Goal: Find specific page/section: Find specific page/section

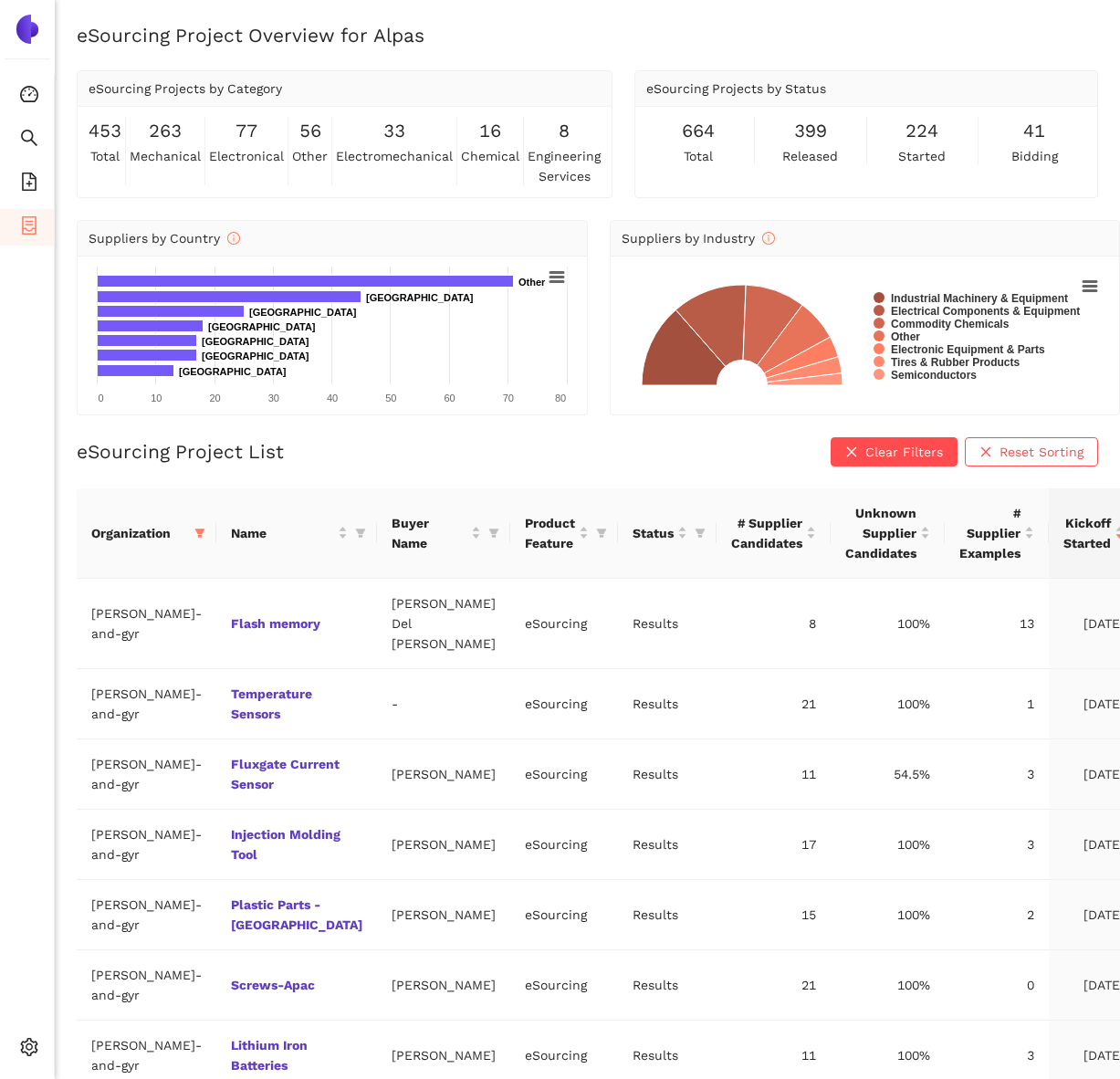
scroll to position [34, 0]
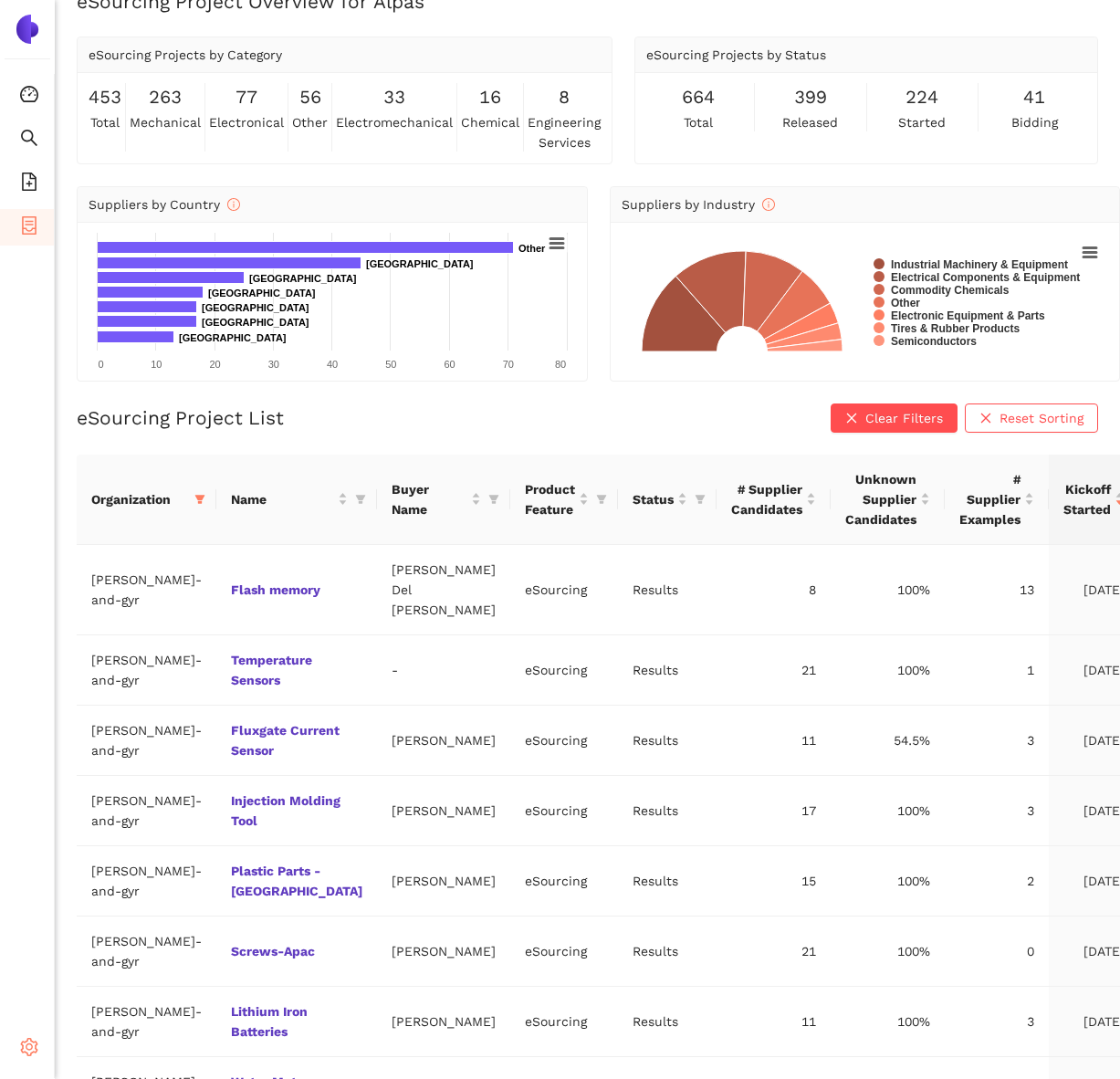
click at [25, 1041] on icon "setting" at bounding box center [29, 1047] width 17 height 18
click at [111, 918] on span "Internal Area" at bounding box center [132, 919] width 81 height 15
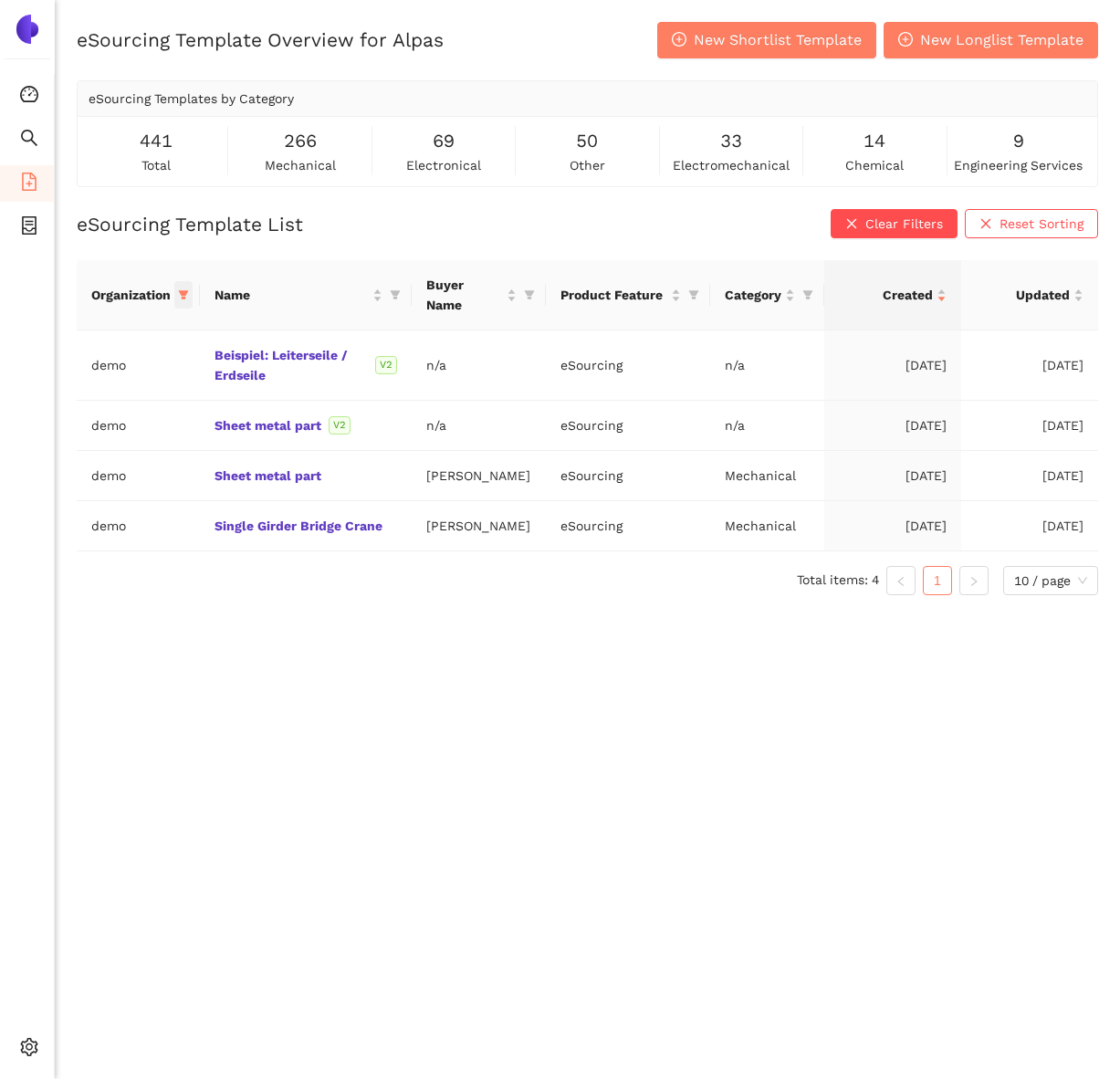
click at [186, 293] on icon "filter" at bounding box center [184, 295] width 11 height 11
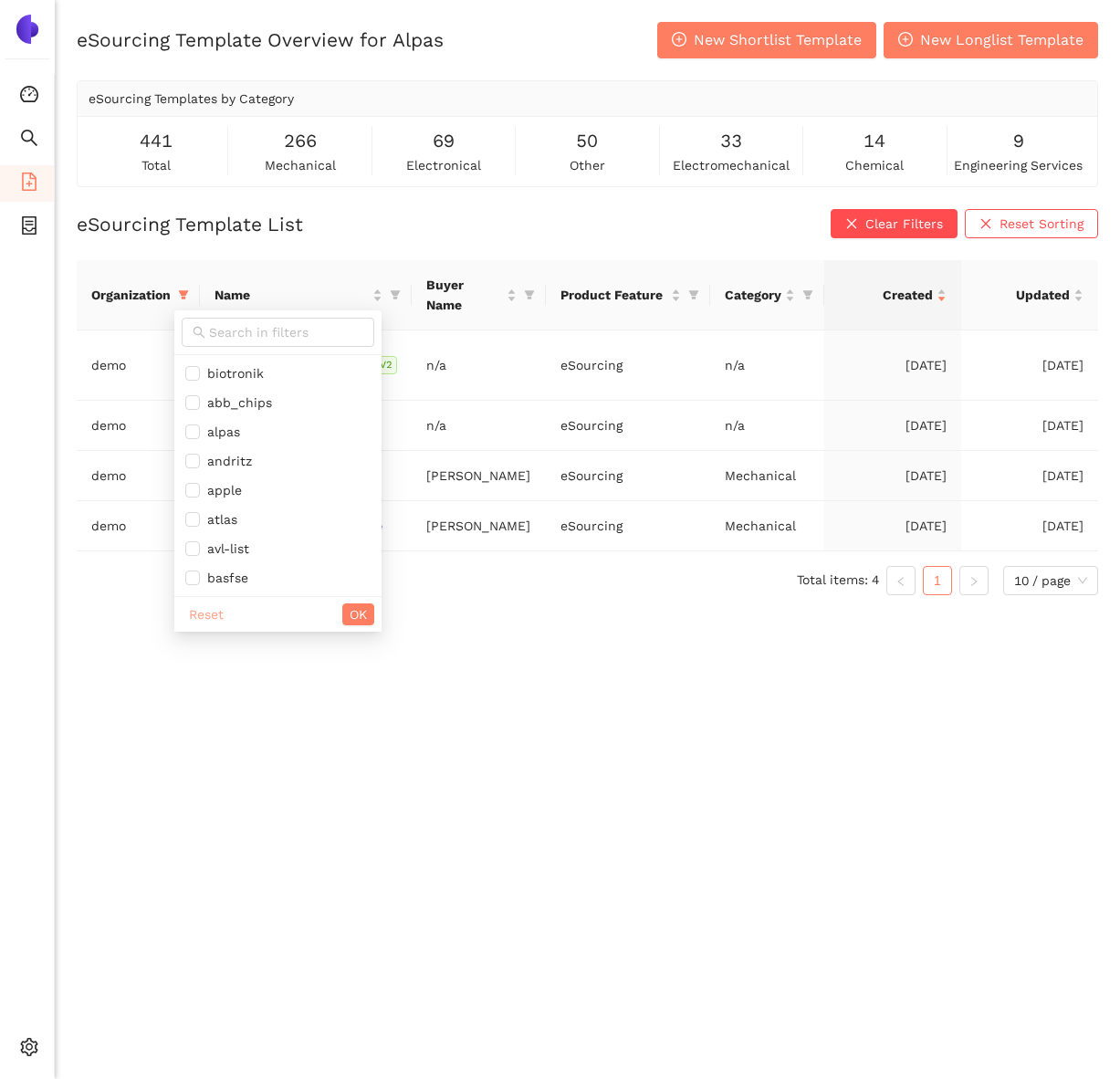
click at [206, 616] on span "Reset" at bounding box center [206, 614] width 35 height 20
checkbox input "false"
click at [227, 326] on input "text" at bounding box center [286, 331] width 154 height 20
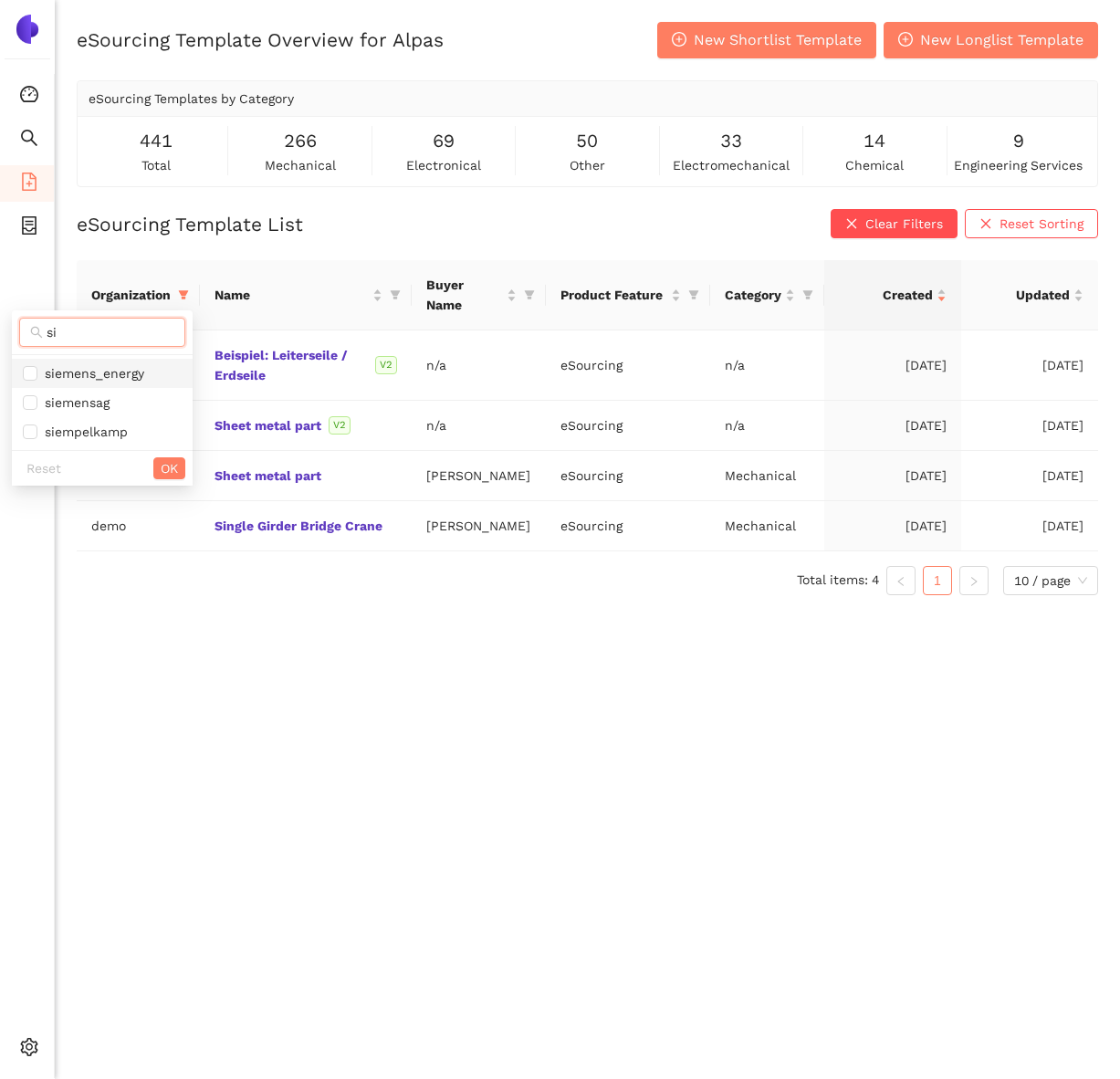
type input "si"
click at [126, 374] on span "siemens_energy" at bounding box center [90, 374] width 106 height 15
checkbox input "true"
click at [171, 477] on span "OK" at bounding box center [169, 468] width 17 height 20
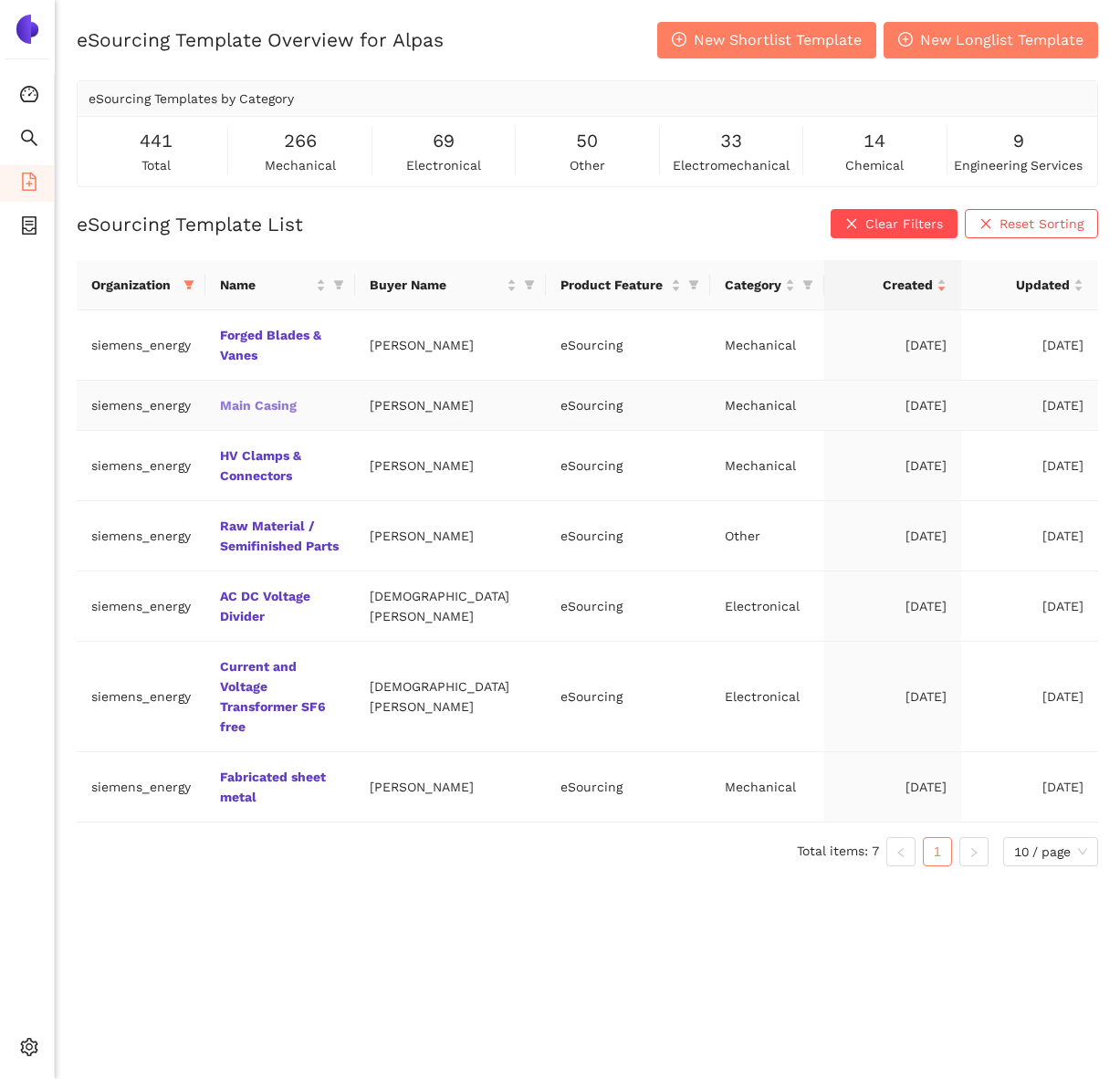
click at [0, 0] on link "Main Casing" at bounding box center [0, 0] width 0 height 0
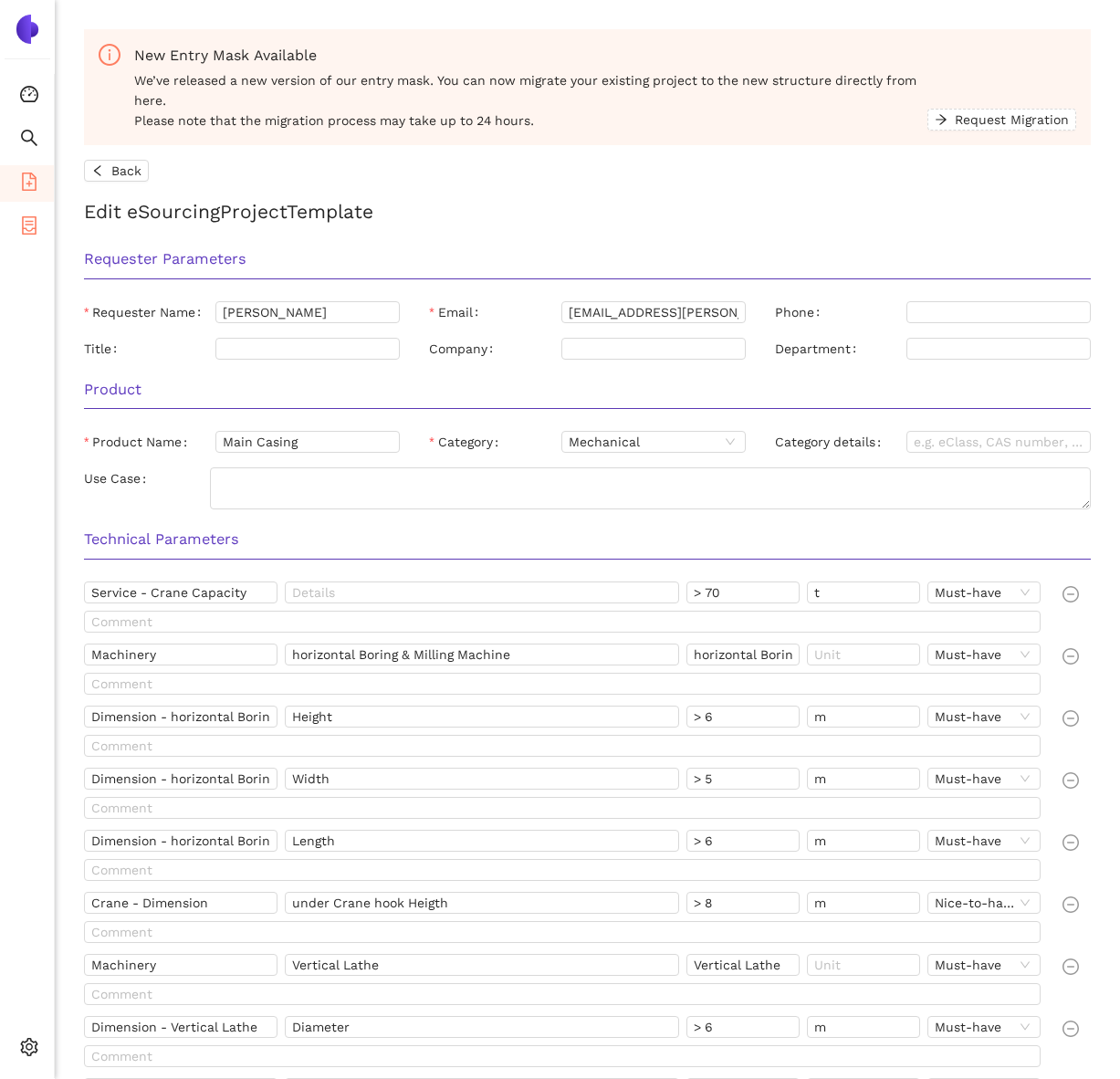
click at [20, 227] on icon "container" at bounding box center [28, 225] width 18 height 18
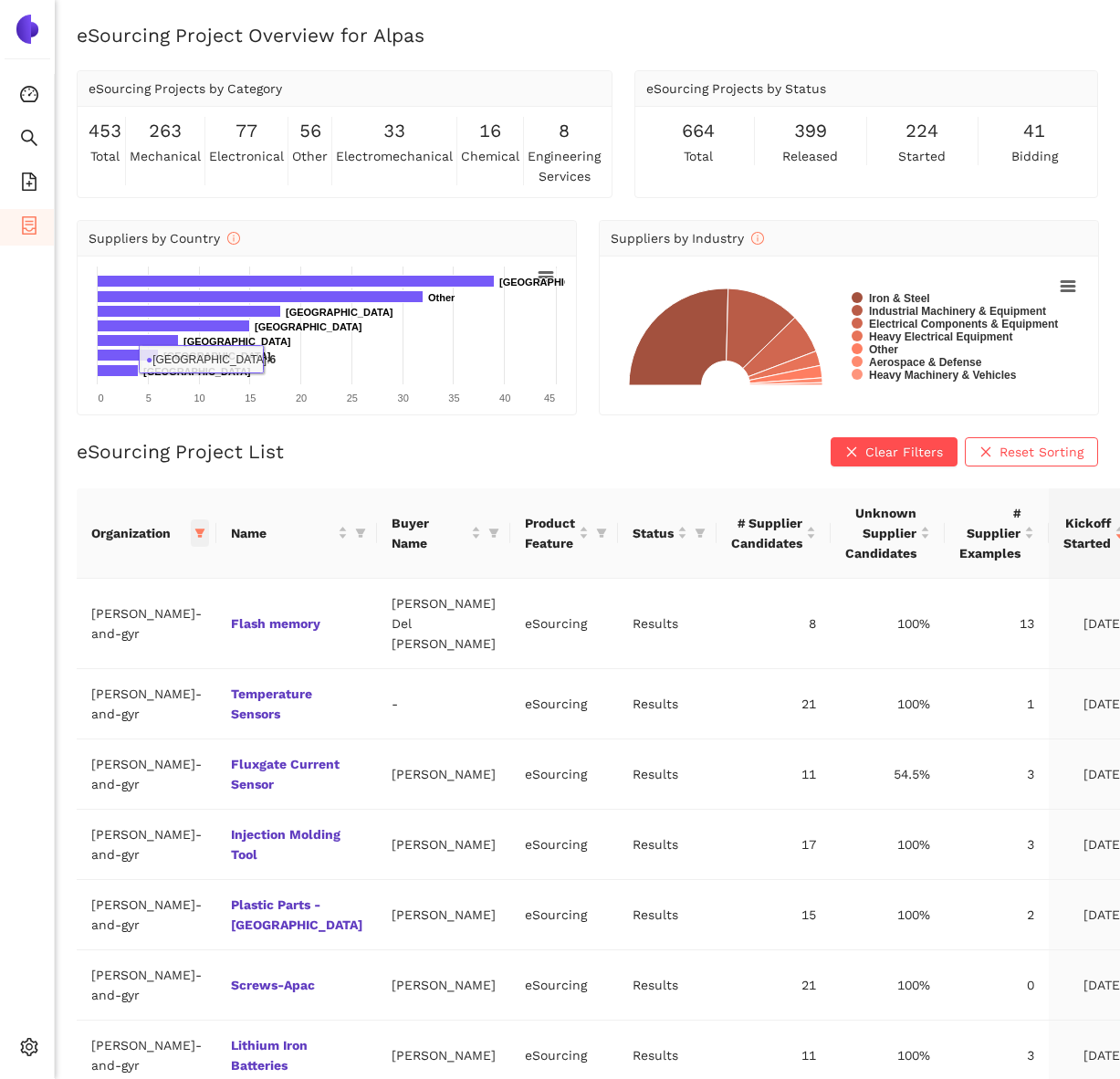
click at [195, 529] on icon "filter" at bounding box center [200, 534] width 11 height 11
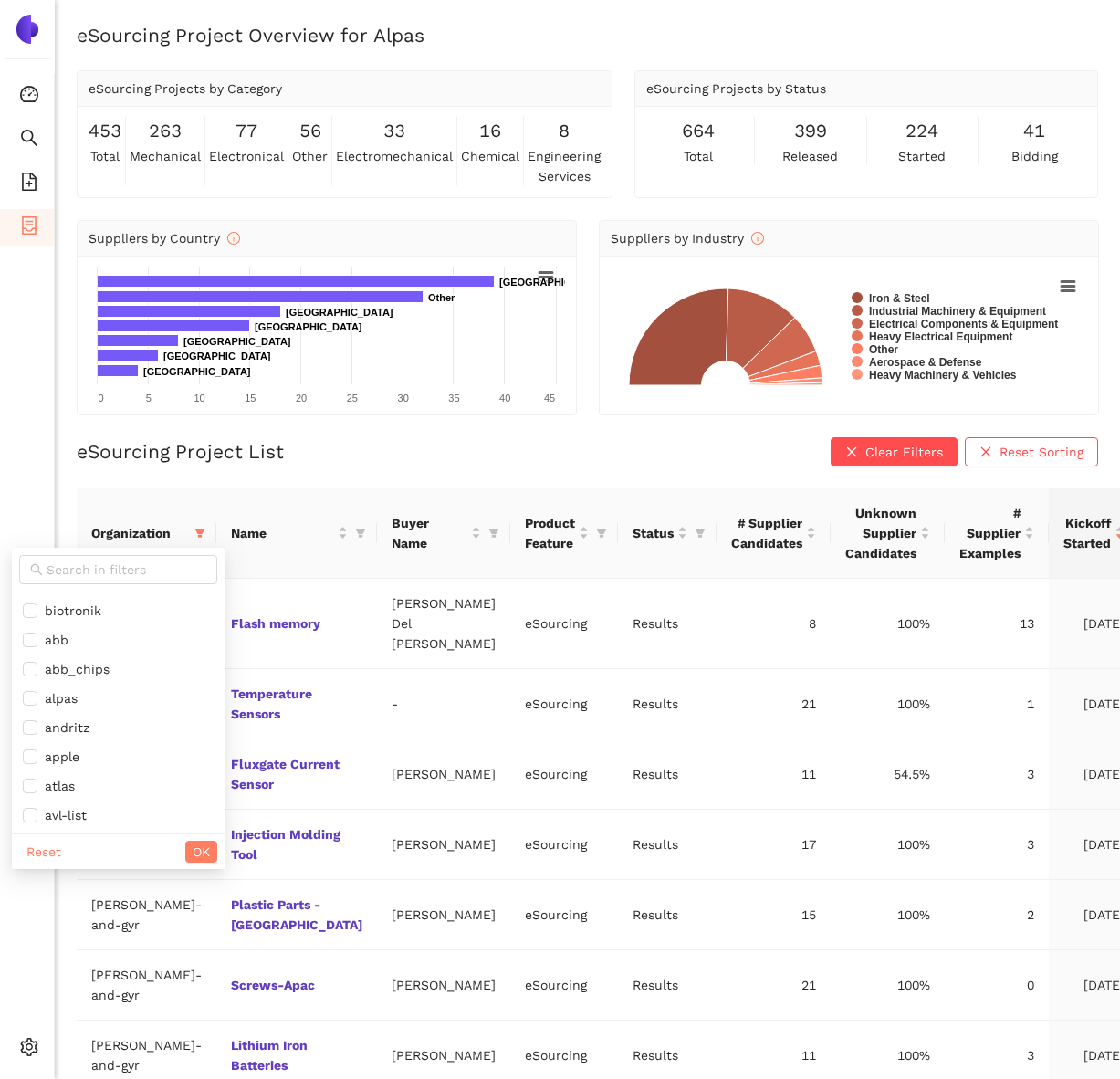
click at [38, 868] on div "biotronik abb abb_chips alpas andritz apple atlas avl-list basf-2 basfse basler…" at bounding box center [119, 708] width 213 height 321
click at [48, 847] on span "Reset" at bounding box center [43, 851] width 35 height 20
checkbox input "false"
click at [79, 575] on input "text" at bounding box center [126, 569] width 160 height 20
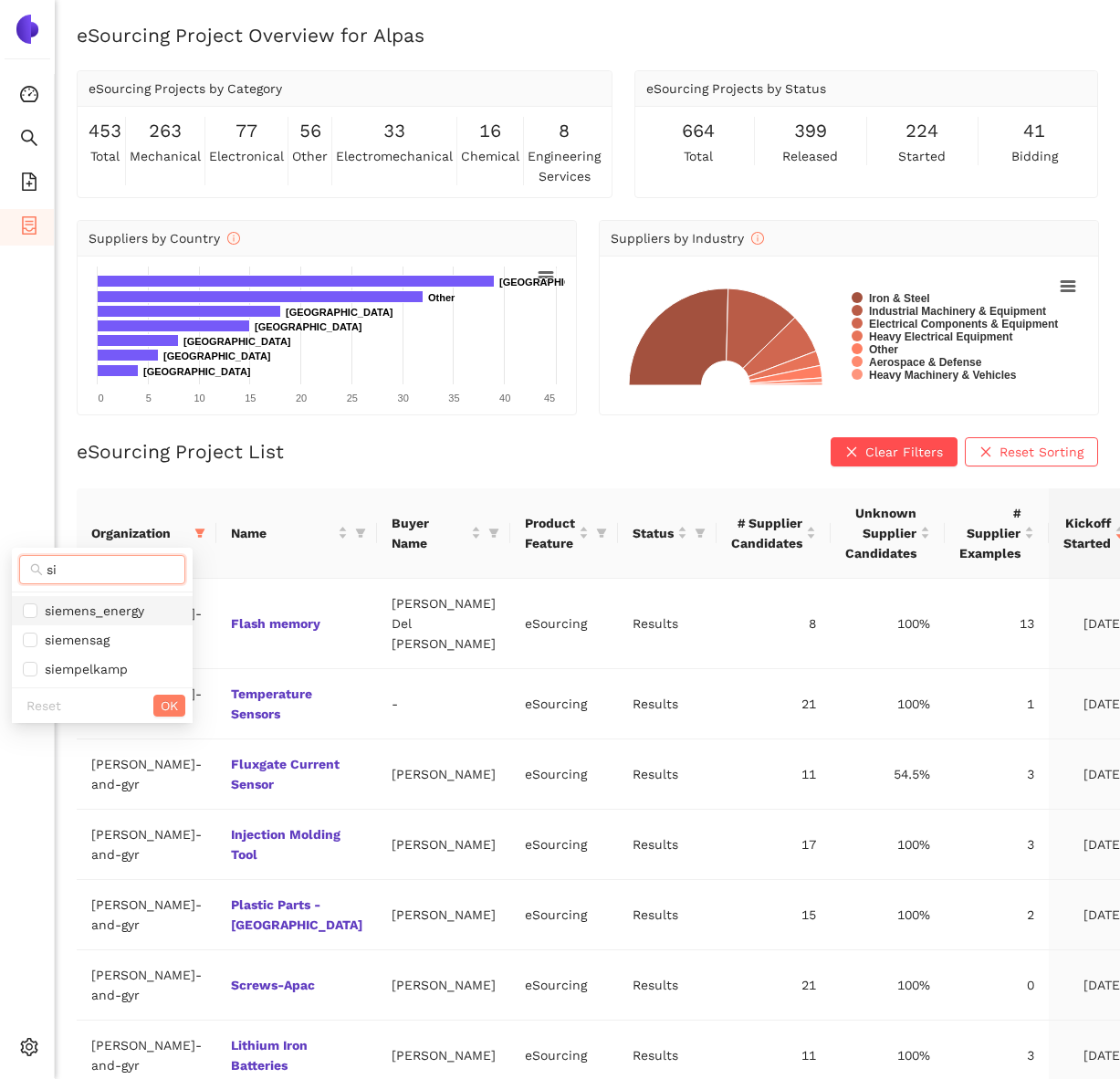
type input "si"
click at [88, 604] on span "siemens_energy" at bounding box center [90, 611] width 106 height 15
checkbox input "true"
click at [179, 702] on button "OK" at bounding box center [169, 705] width 32 height 22
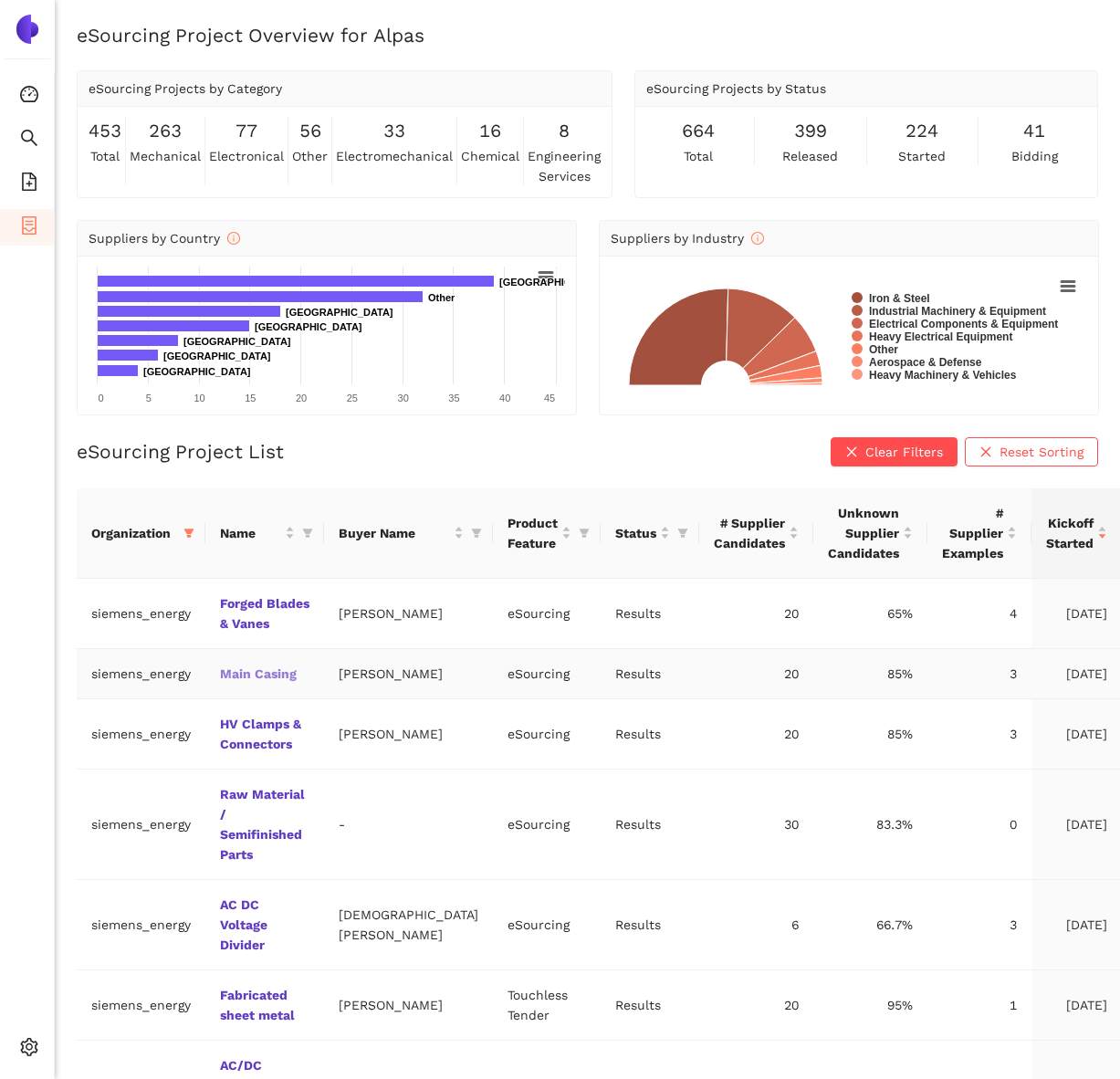
click at [0, 0] on link "Main Casing" at bounding box center [0, 0] width 0 height 0
